Goal: Information Seeking & Learning: Learn about a topic

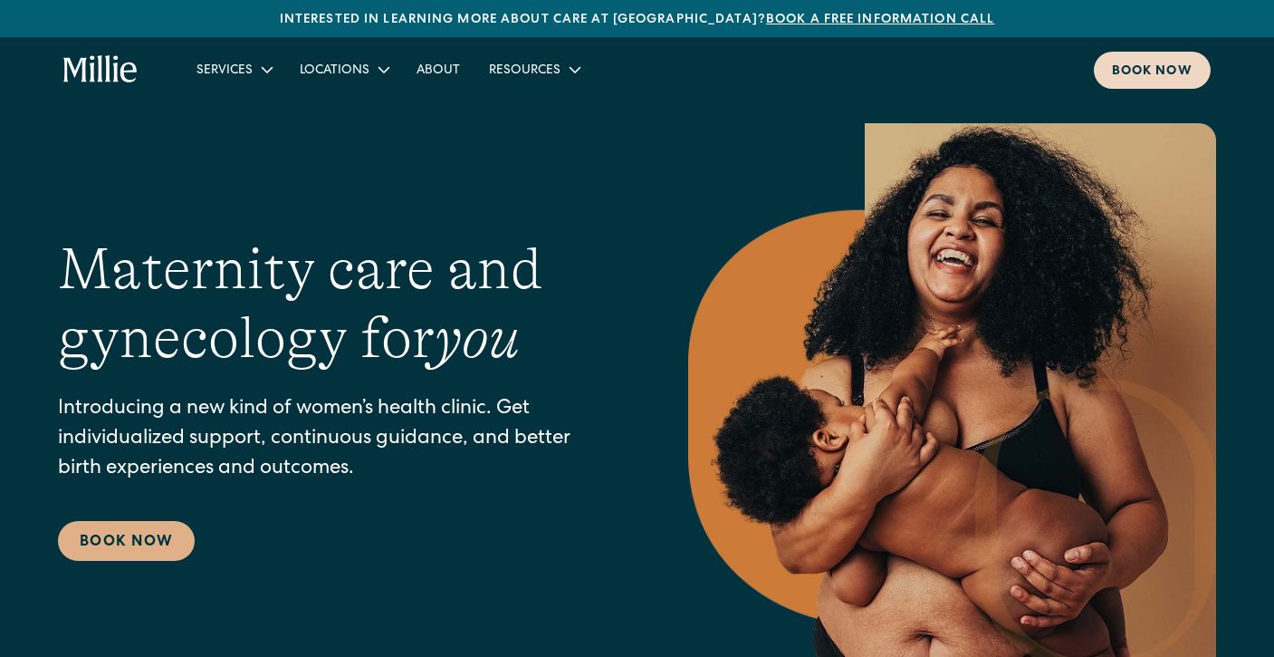
click at [1149, 75] on div "Book now" at bounding box center [1152, 72] width 81 height 19
click at [437, 72] on link "About" at bounding box center [438, 69] width 72 height 30
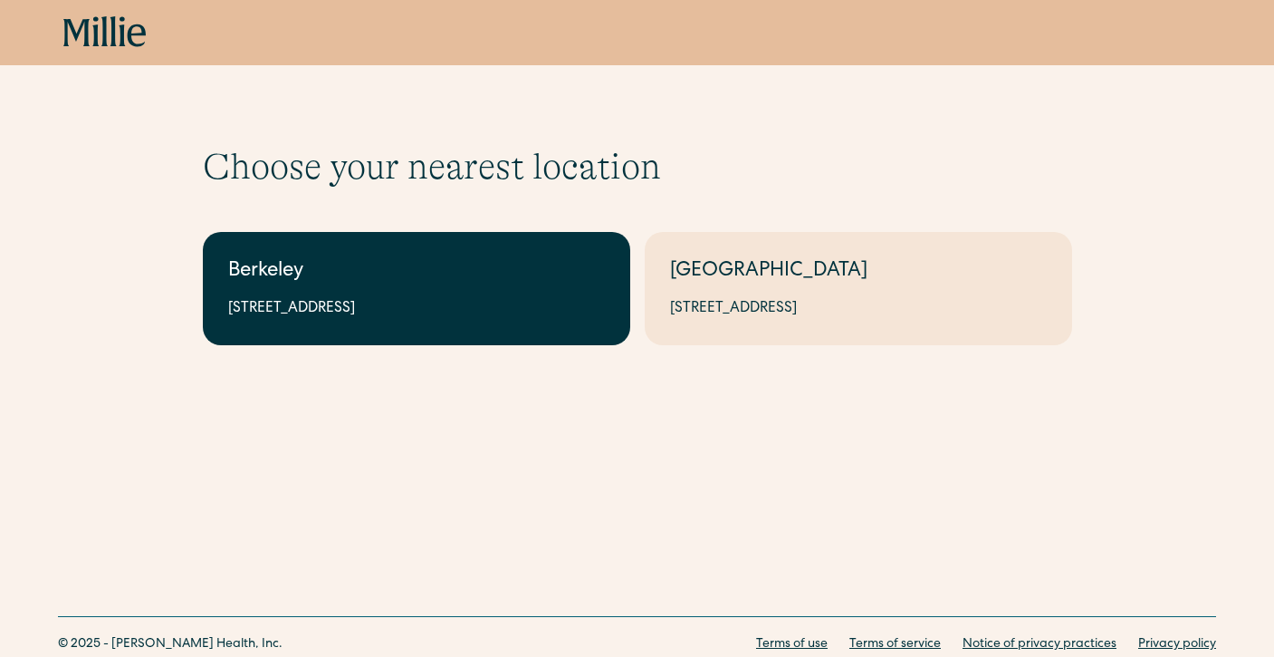
click at [498, 261] on div "Berkeley" at bounding box center [416, 272] width 377 height 30
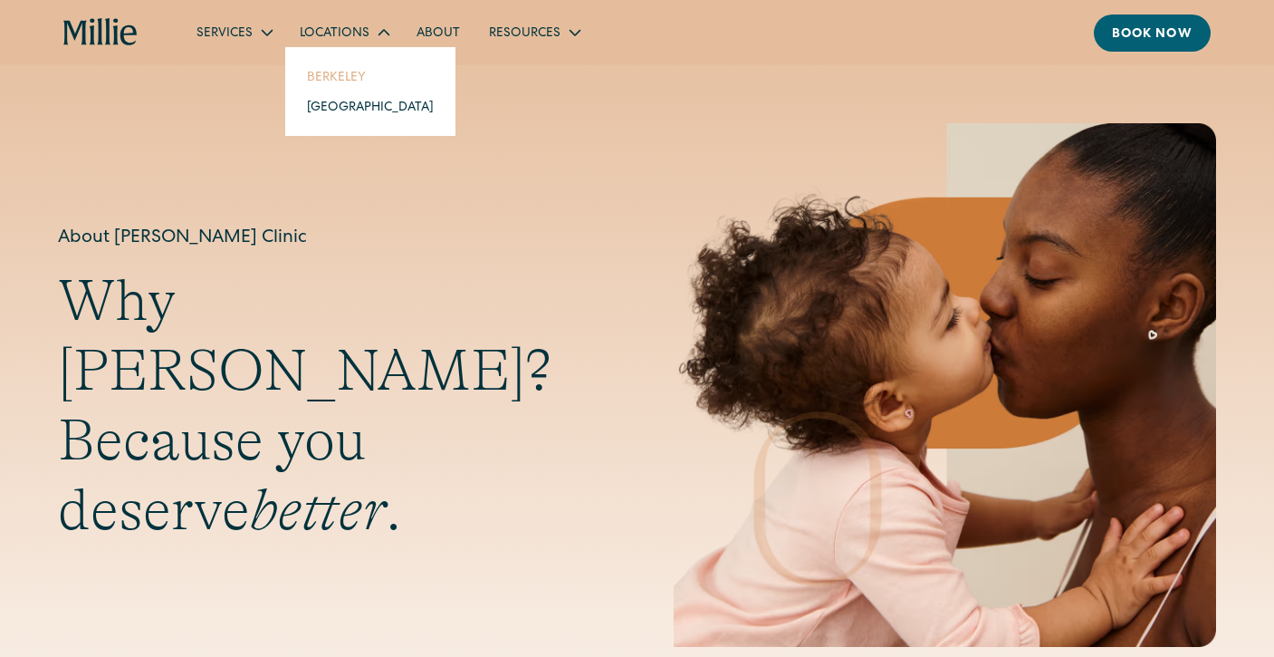
click at [342, 79] on link "Berkeley" at bounding box center [371, 77] width 156 height 30
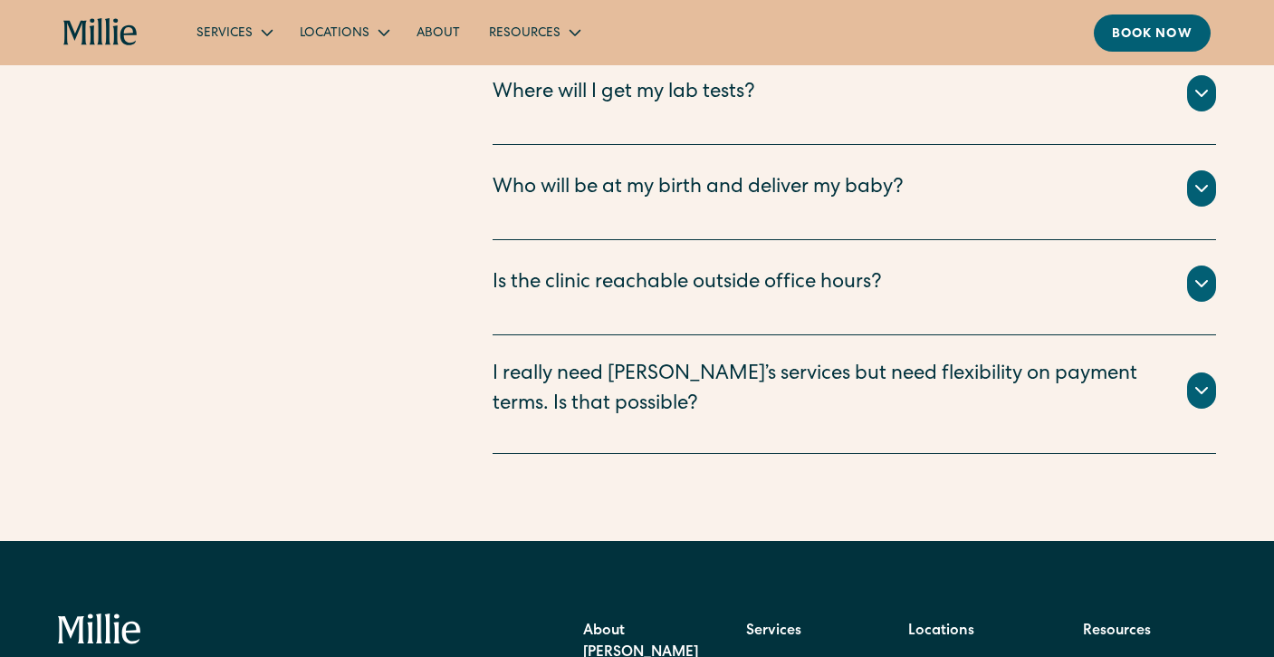
scroll to position [5246, 0]
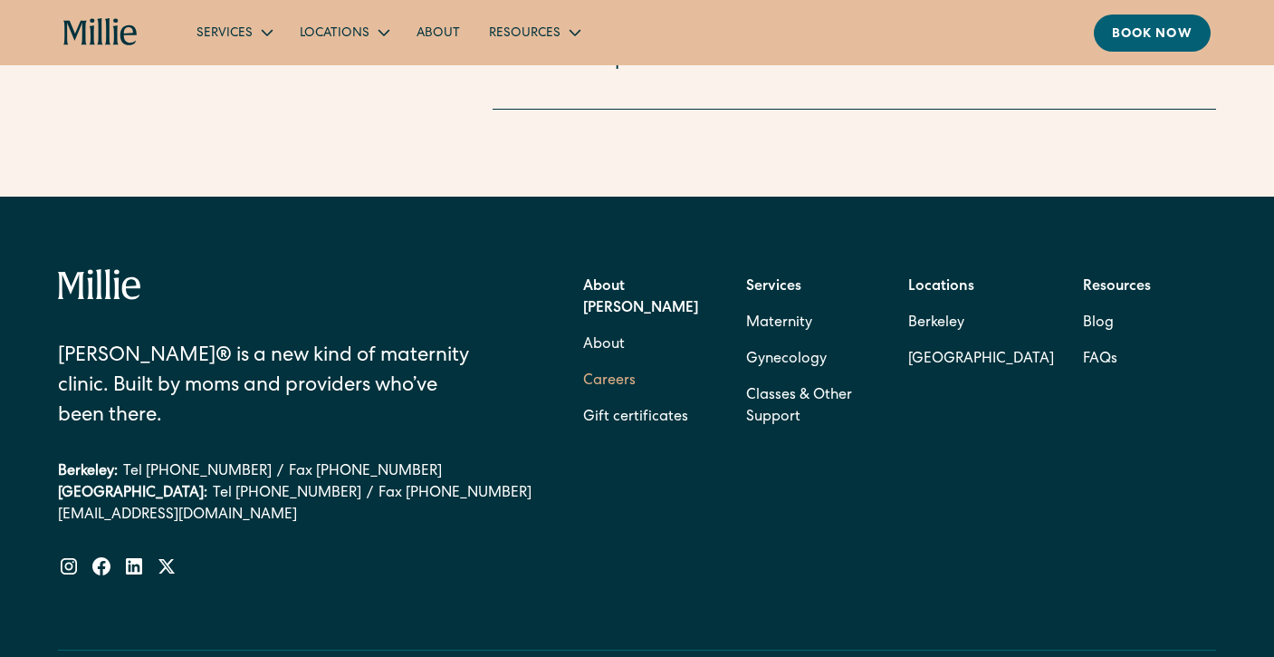
click at [625, 363] on link "Careers" at bounding box center [609, 381] width 53 height 36
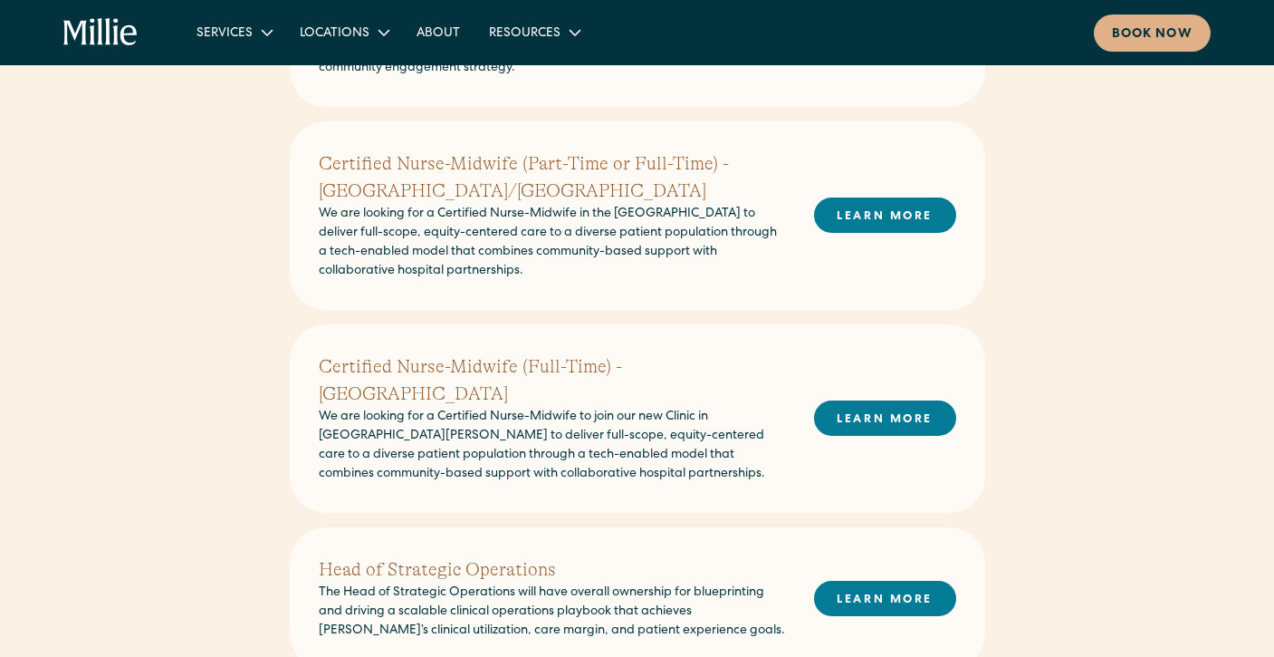
scroll to position [587, 0]
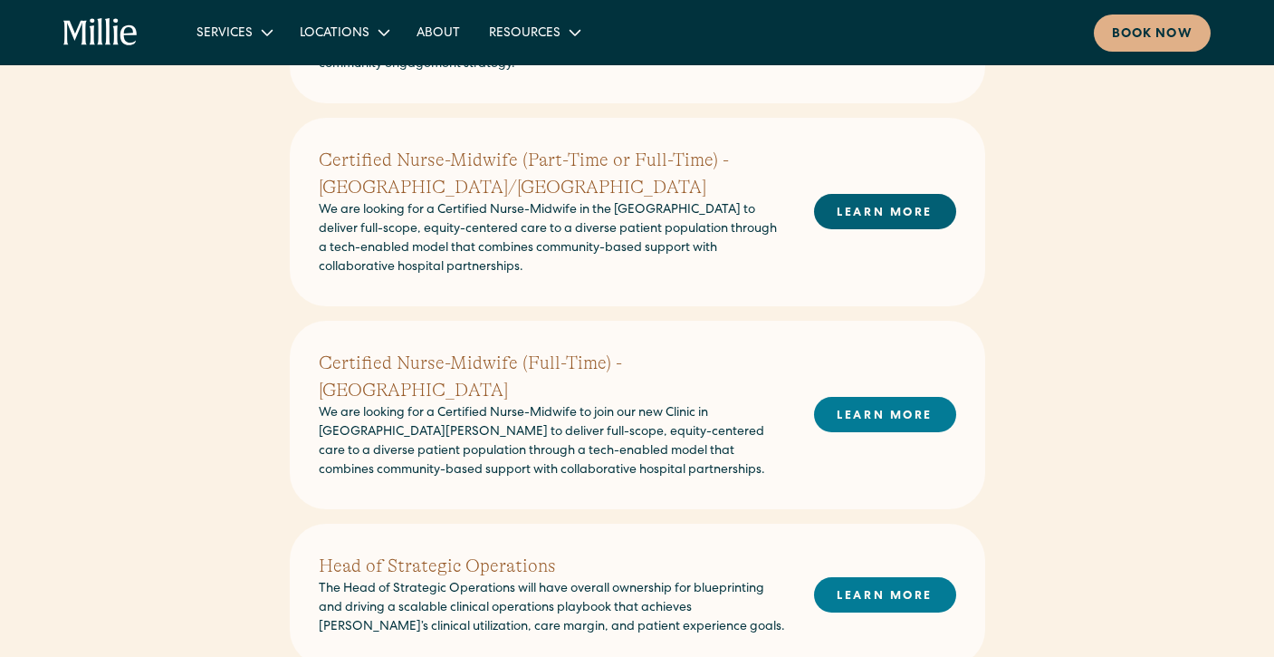
click at [853, 212] on link "LEARN MORE" at bounding box center [885, 211] width 142 height 35
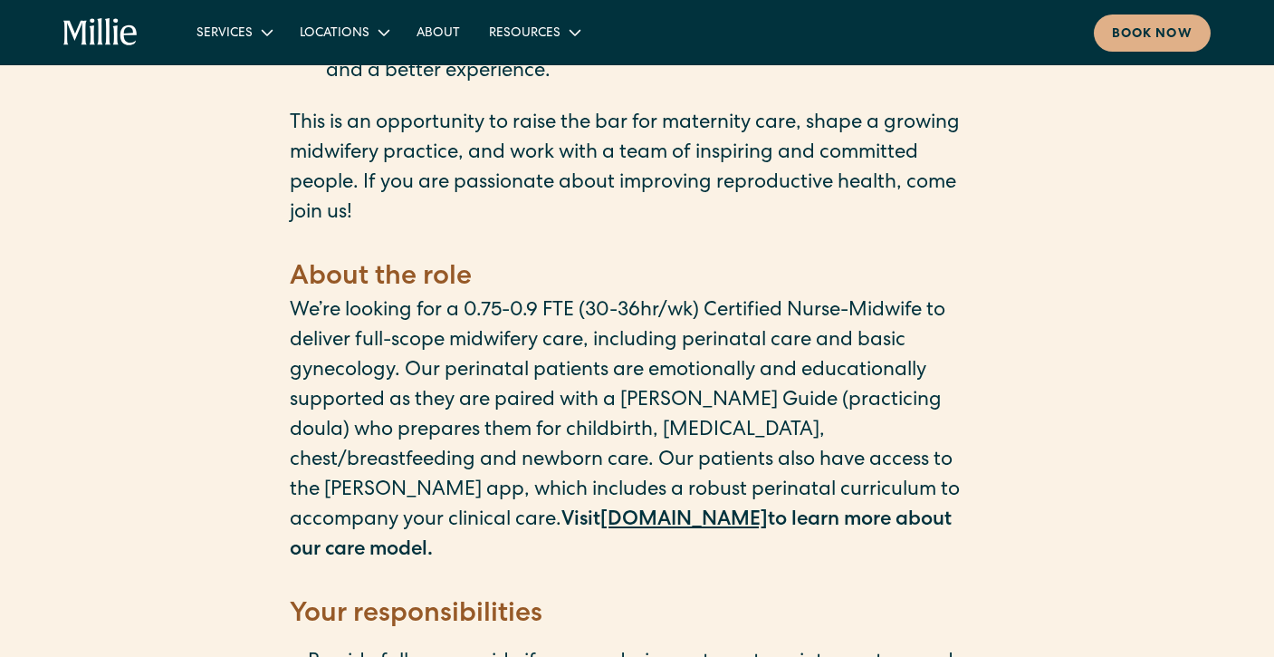
scroll to position [1427, 0]
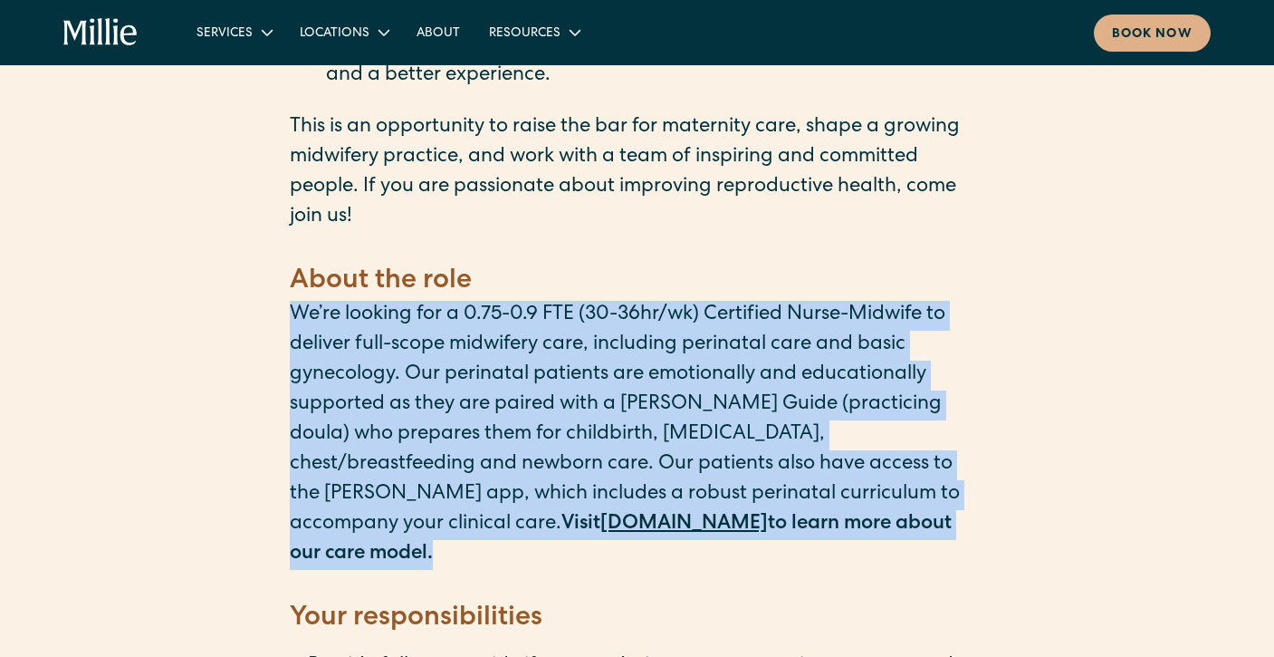
drag, startPoint x: 819, startPoint y: 486, endPoint x: 226, endPoint y: 274, distance: 630.3
click at [692, 385] on p "We’re looking for a 0.75-0.9 FTE (30-36hr/wk) Certified Nurse-Midwife to delive…" at bounding box center [638, 435] width 696 height 269
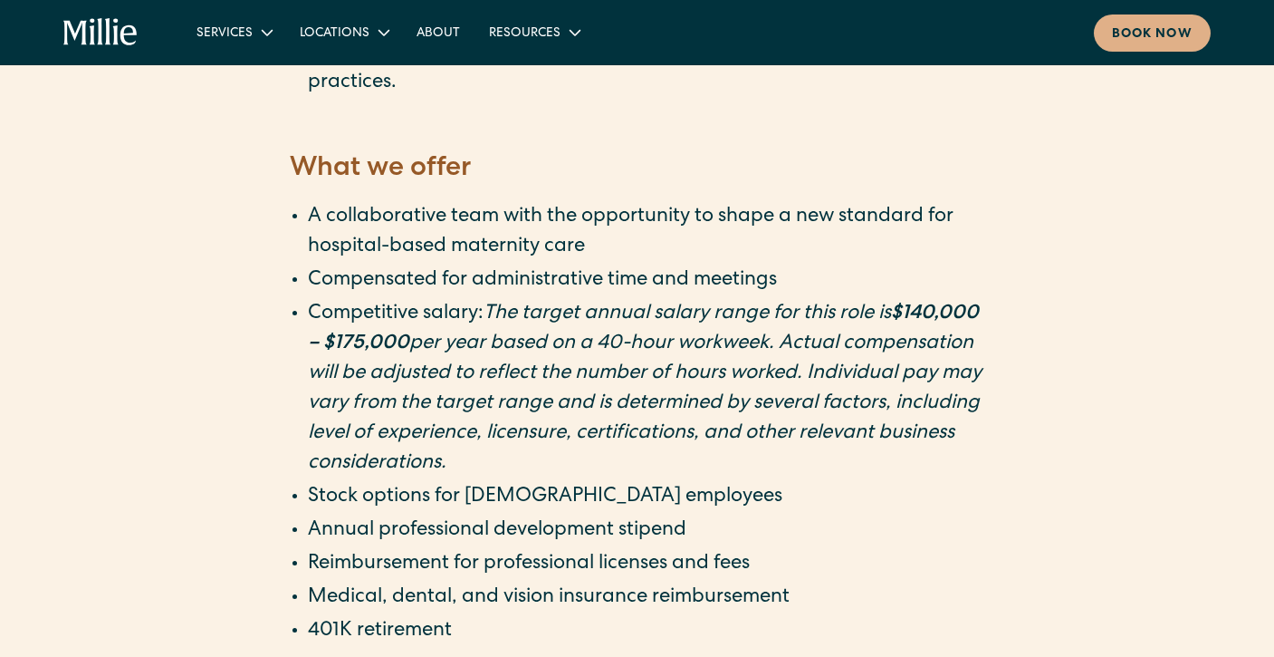
scroll to position [3189, 0]
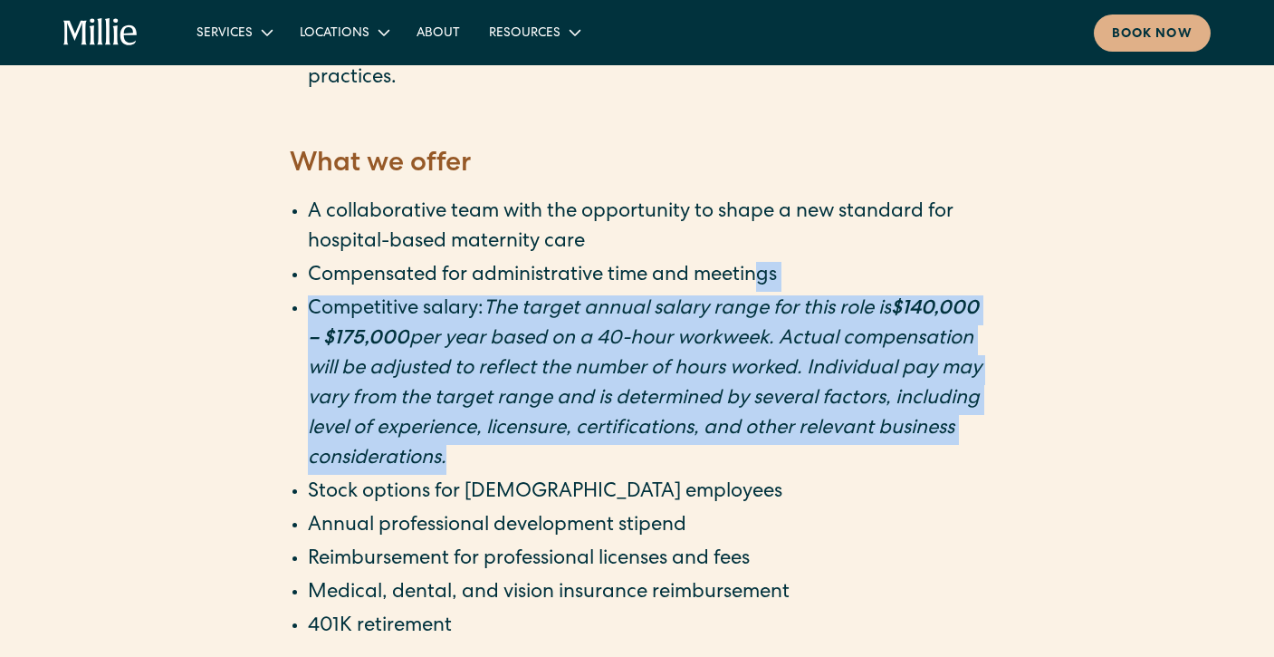
drag, startPoint x: 761, startPoint y: 150, endPoint x: 782, endPoint y: 312, distance: 162.6
click at [782, 313] on ul "A collaborative team with the opportunity to shape a new standard for hospital-…" at bounding box center [638, 420] width 696 height 444
click at [780, 330] on em "per year based on a 40-hour workweek. Actual compensation will be adjusted to r…" at bounding box center [641, 355] width 666 height 50
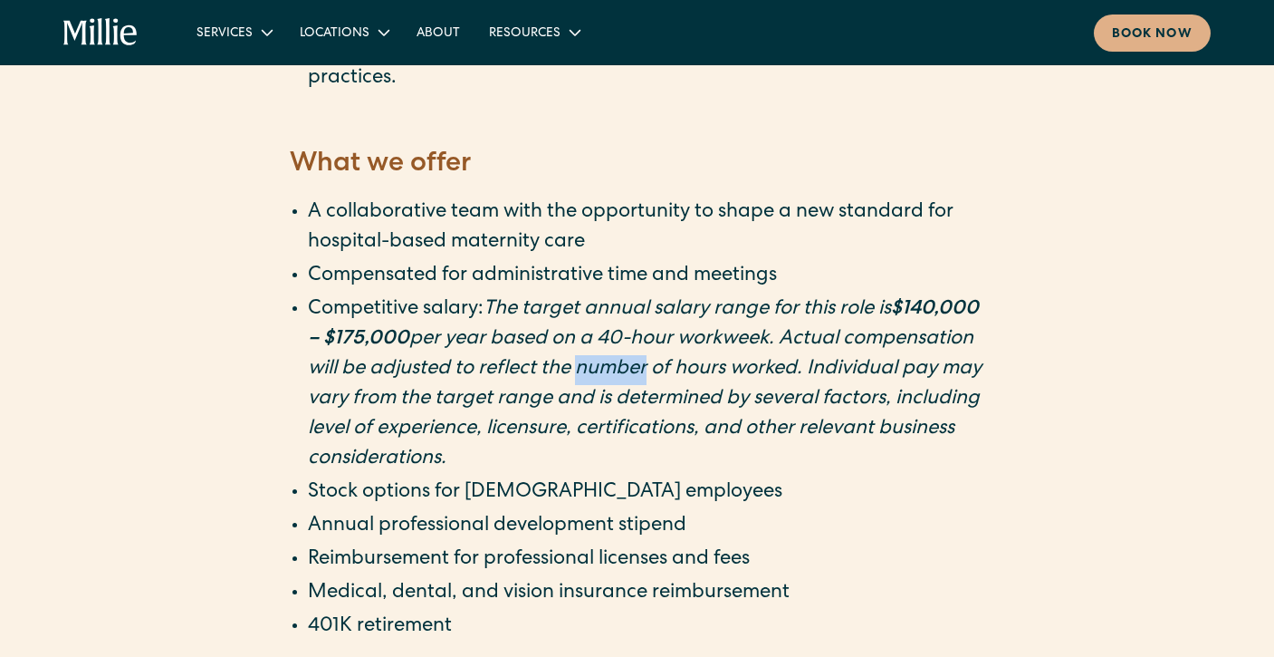
click at [779, 330] on em "per year based on a 40-hour workweek. Actual compensation will be adjusted to r…" at bounding box center [641, 355] width 666 height 50
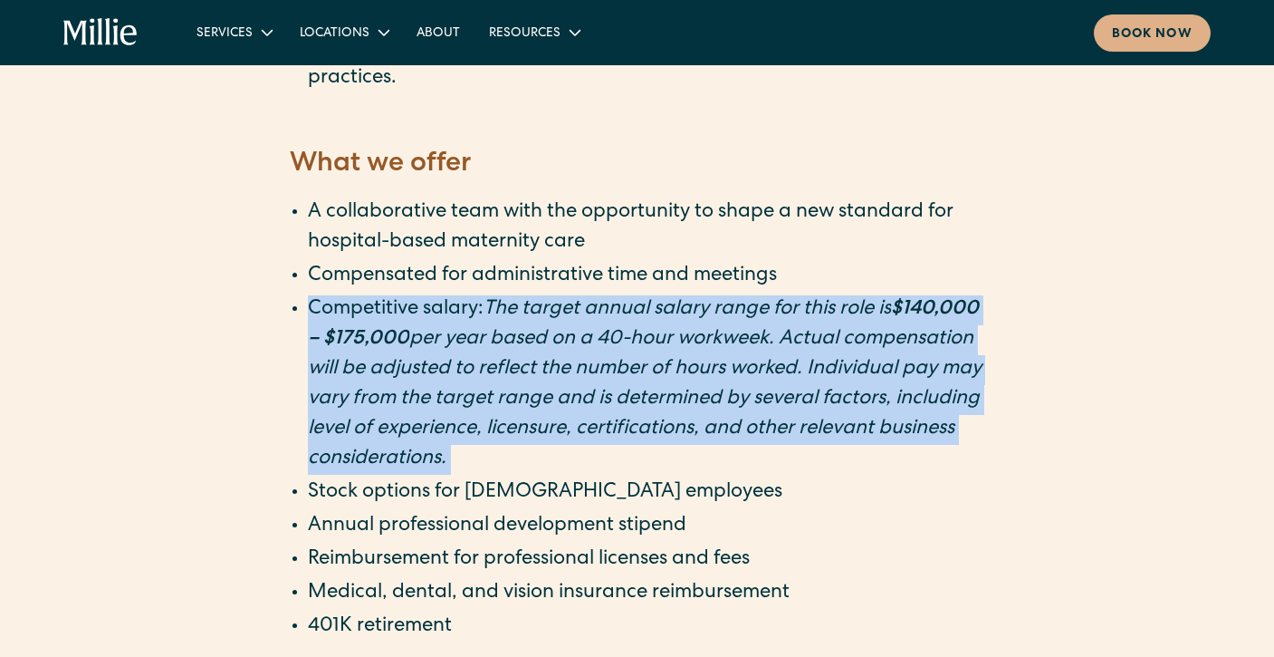
click at [779, 330] on em "per year based on a 40-hour workweek. Actual compensation will be adjusted to r…" at bounding box center [641, 355] width 666 height 50
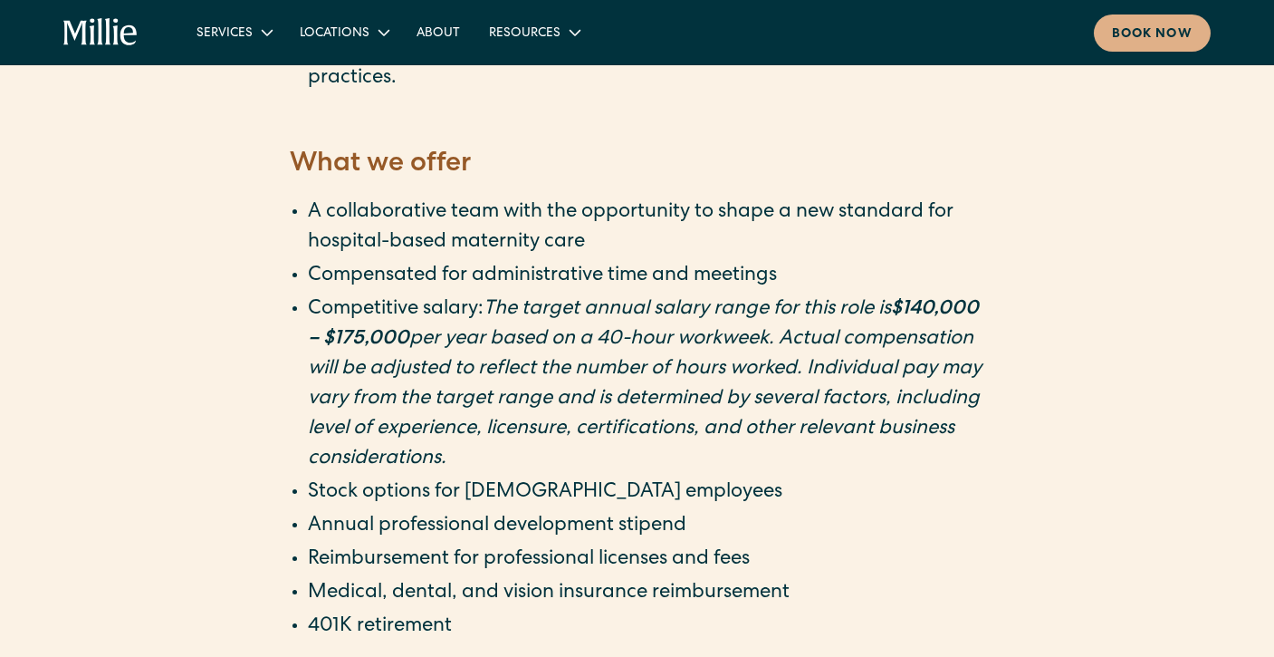
click at [795, 330] on em "per year based on a 40-hour workweek. Actual compensation will be adjusted to r…" at bounding box center [641, 355] width 666 height 50
